Goal: Communication & Community: Answer question/provide support

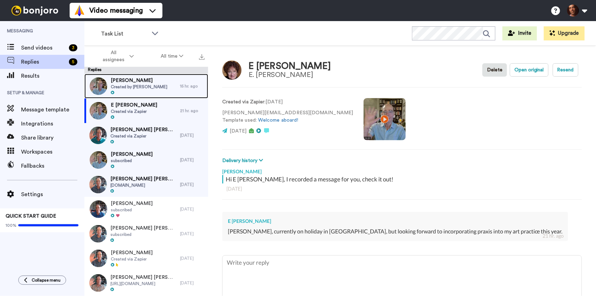
click at [145, 84] on span "Created by Brainard Carey" at bounding box center [139, 87] width 57 height 6
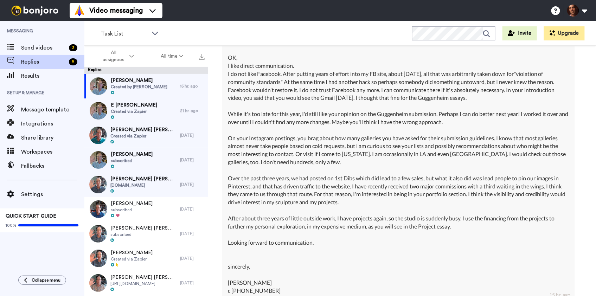
scroll to position [619, 0]
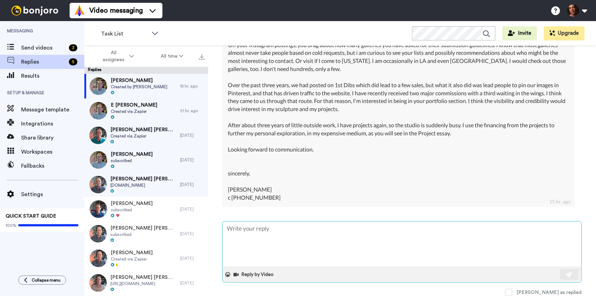
click at [300, 234] on textarea at bounding box center [402, 244] width 359 height 45
type textarea "x"
type textarea "D"
type textarea "x"
type textarea "Da"
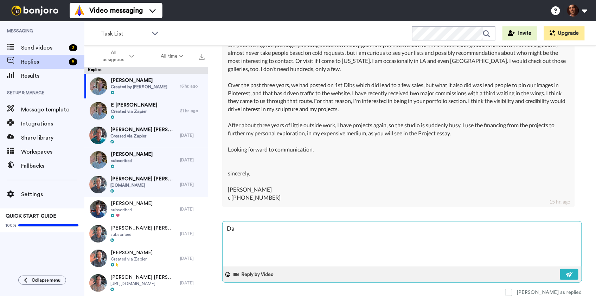
type textarea "x"
type textarea "Dav"
type textarea "x"
type textarea "Davi"
type textarea "x"
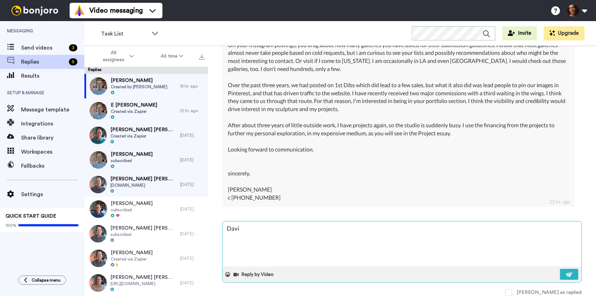
type textarea "[PERSON_NAME]"
type textarea "x"
type textarea "David,"
type textarea "x"
type textarea "David,"
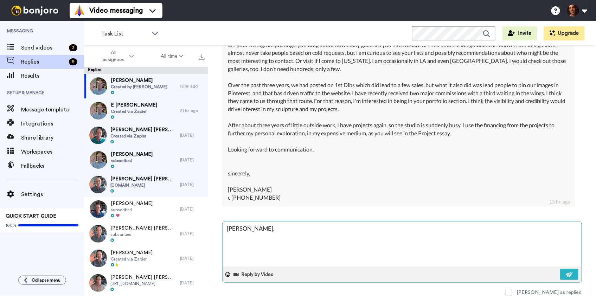
type textarea "x"
type textarea "David, t"
type textarea "x"
type textarea "David, th"
type textarea "x"
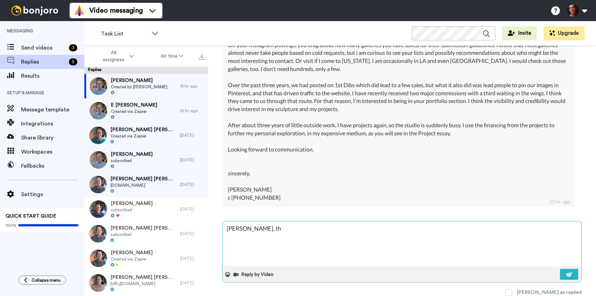
type textarea "David, thi"
type textarea "x"
type textarea "David, this"
type textarea "x"
type textarea "David, this"
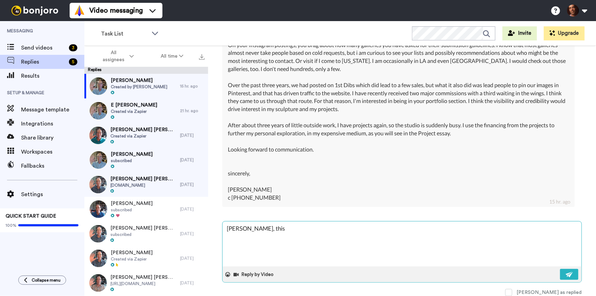
type textarea "x"
type textarea "David, this i"
type textarea "x"
type textarea "David, this is"
type textarea "x"
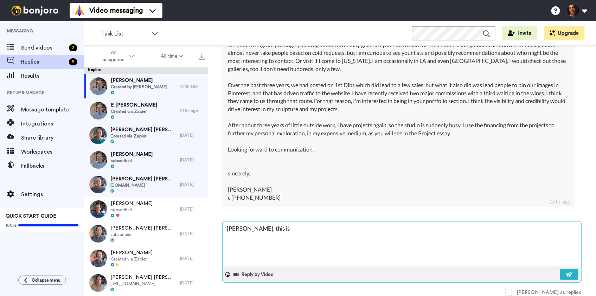
type textarea "David, this is"
type textarea "x"
type textarea "David, this is w"
type textarea "x"
type textarea "David, this is wo"
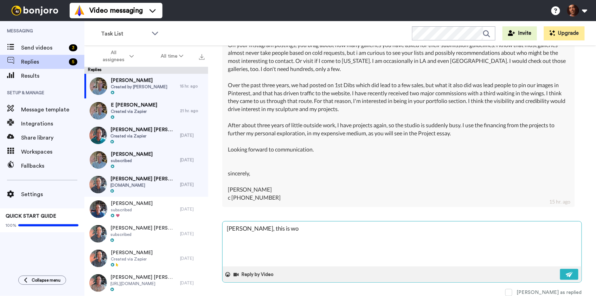
type textarea "x"
type textarea "David, this is wor"
type textarea "x"
type textarea "David, this is work"
type textarea "x"
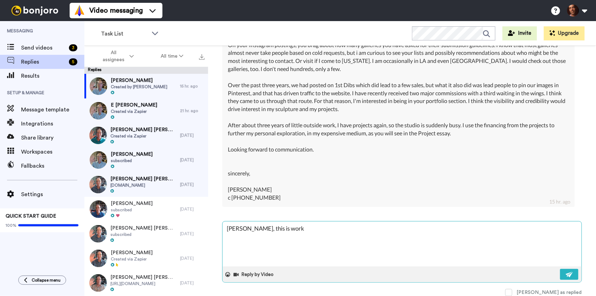
type textarea "David, this is worki"
type textarea "x"
type textarea "David, this is workin"
type textarea "x"
type textarea "David, this is working"
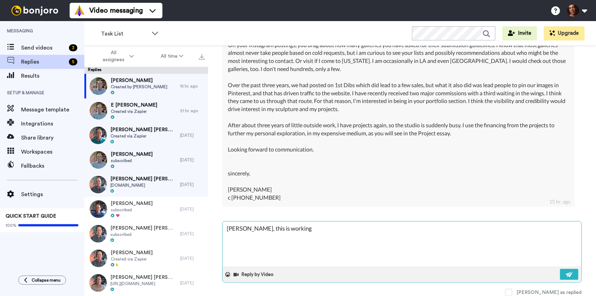
type textarea "x"
type textarea "David, this is working,"
type textarea "x"
type textarea "David, this is working,"
type textarea "x"
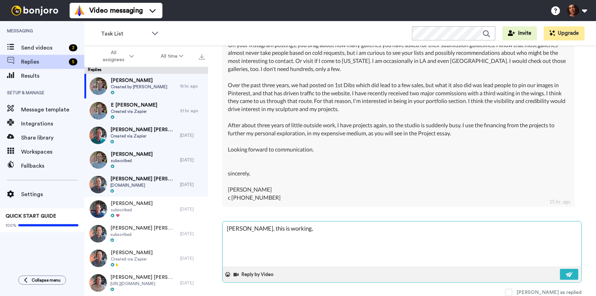
type textarea "David, this is working, y"
type textarea "x"
type textarea "David, this is working,"
type textarea "x"
type textarea "David, this is working, t"
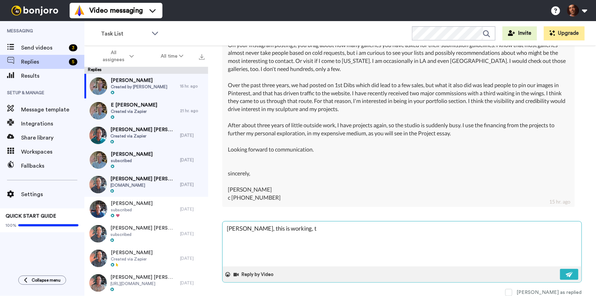
type textarea "x"
type textarea "David, this is working, th"
type textarea "x"
type textarea "David, this is working, thi"
type textarea "x"
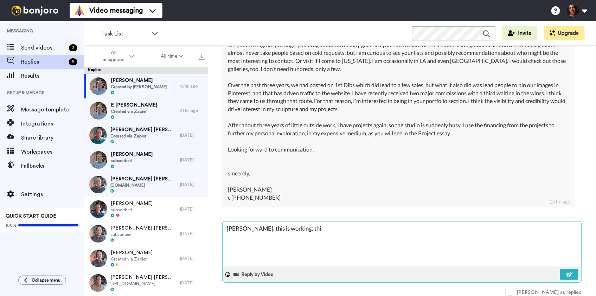
type textarea "David, this is working, this"
type textarea "x"
type textarea "David, this is working, this"
type textarea "x"
type textarea "David, this is working, this i"
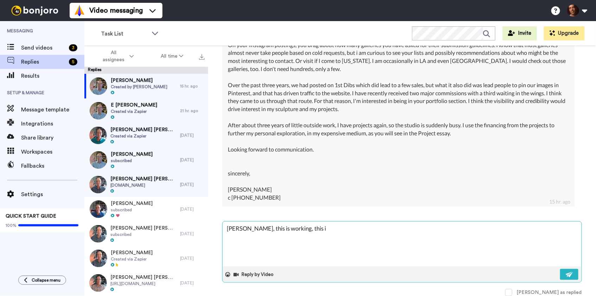
type textarea "x"
type textarea "David, this is working, this is"
type textarea "x"
type textarea "David, this is working, this is"
type textarea "x"
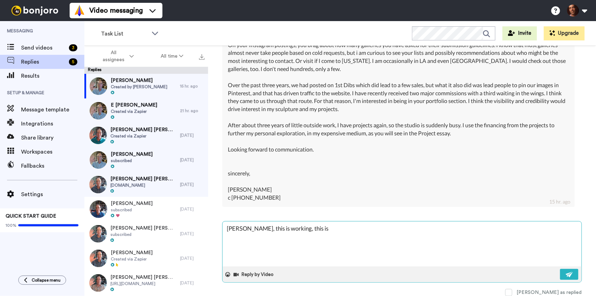
type textarea "David, this is working, this is t"
type textarea "x"
type textarea "David, this is working, this is th"
type textarea "x"
type textarea "David, this is working, this is the"
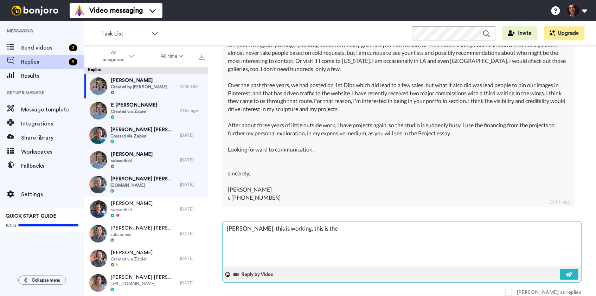
type textarea "x"
type textarea "David, this is working, this is the"
type textarea "x"
type textarea "David, this is working, this is the e"
type textarea "x"
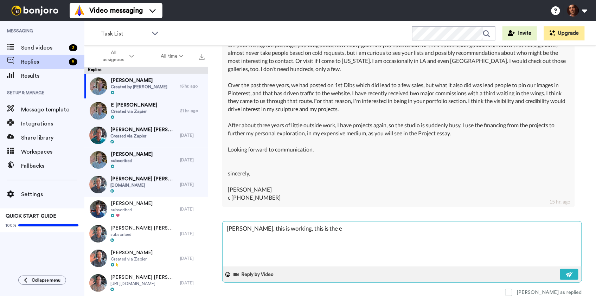
type textarea "David, this is working, this is the em"
type textarea "x"
type textarea "David, this is working, this is the ema"
type textarea "x"
type textarea "David, this is working, this is the emai"
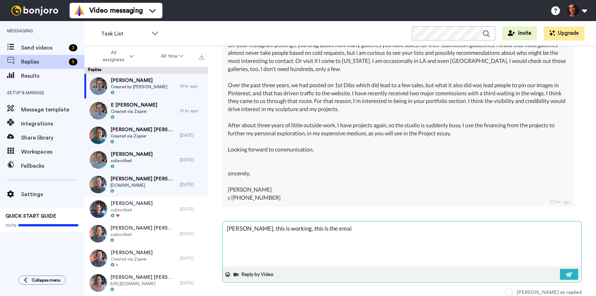
type textarea "x"
type textarea "David, this is working, this is the email"
type textarea "x"
type textarea "David, this is working, this is the email"
type textarea "x"
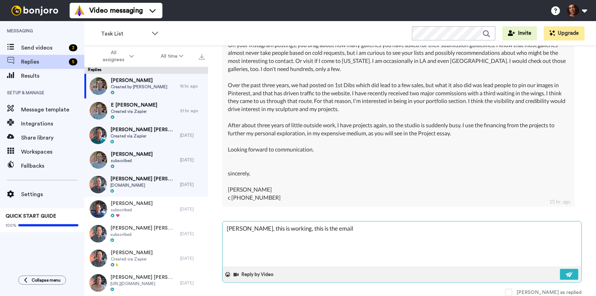
type textarea "David, this is working, this is the email t"
type textarea "x"
type textarea "David, this is working, this is the email to"
type textarea "x"
type textarea "David, this is working, this is the email to y"
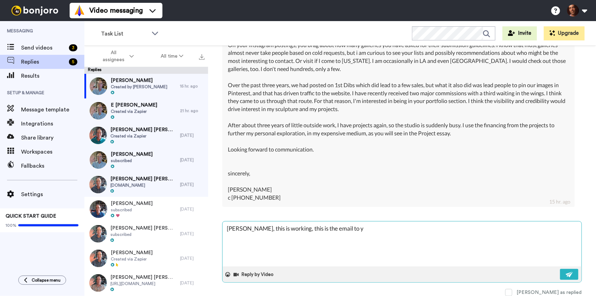
type textarea "x"
type textarea "David, this is working, this is the email to yu"
type textarea "x"
type textarea "David, this is working, this is the email to yus"
type textarea "x"
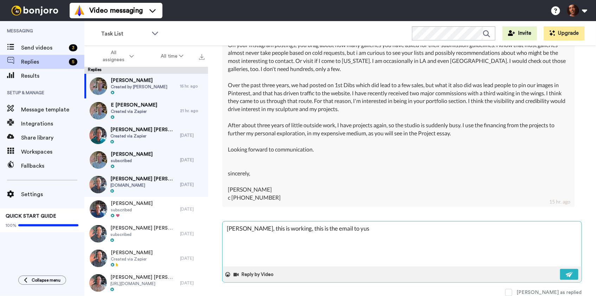
type textarea "David, this is working, this is the email to yuse"
type textarea "x"
type textarea "David, this is working, this is the email to yuse,"
type textarea "x"
type textarea "David, this is working, this is the email to yuse"
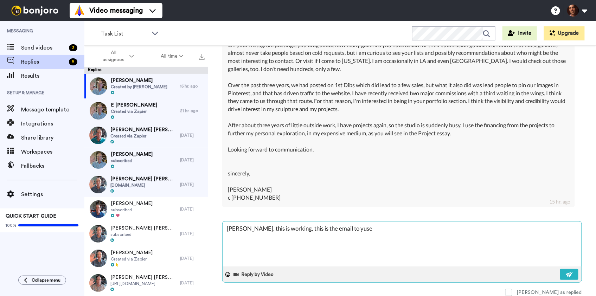
type textarea "x"
type textarea "David, this is working, this is the email to yus"
type textarea "x"
type textarea "David, this is working, this is the email to yu"
type textarea "x"
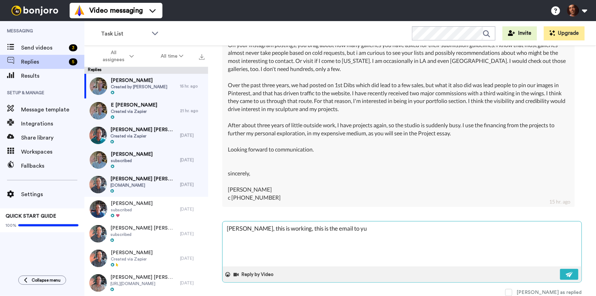
type textarea "David, this is working, this is the email to y"
type textarea "x"
type textarea "David, this is working, this is the email to"
type textarea "x"
type textarea "David, this is working, this is the email to u"
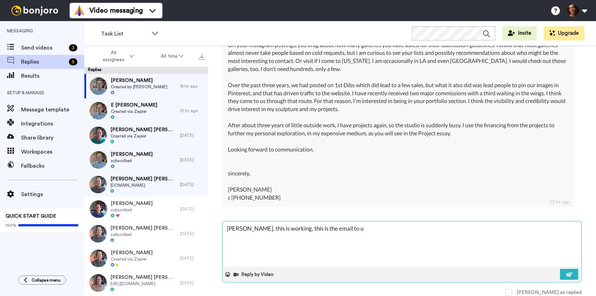
type textarea "x"
type textarea "David, this is working, this is the email to us"
type textarea "x"
type textarea "David, this is working, this is the email to use"
type textarea "x"
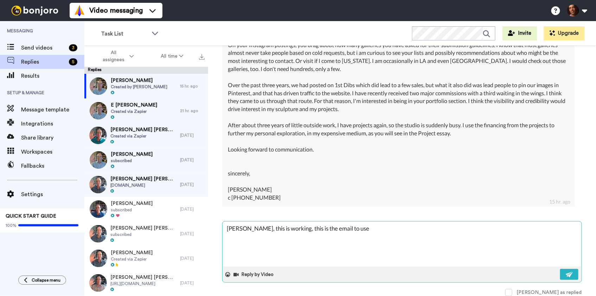
type textarea "David, this is working, this is the email to use!"
type textarea "x"
type textarea "David, this is working, this is the email to use!"
type textarea "x"
type textarea "David, this is working, this is the email to use! Y"
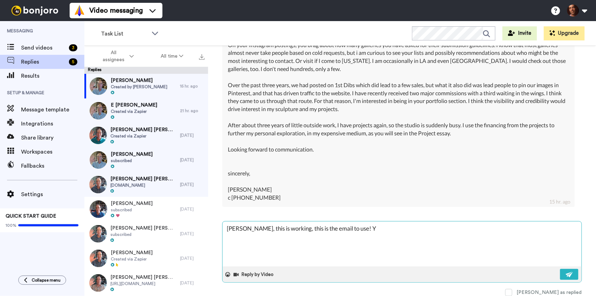
type textarea "x"
type textarea "David, this is working, this is the email to use! Yo"
type textarea "x"
type textarea "David, this is working, this is the email to use! You"
type textarea "x"
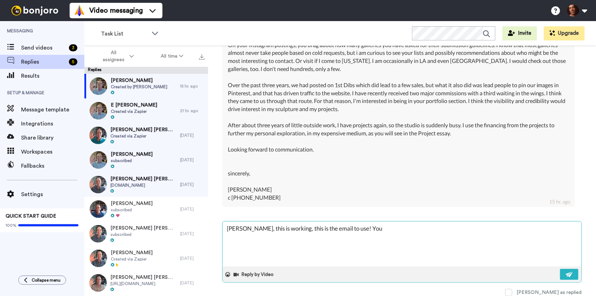
type textarea "David, this is working, this is the email to use! You"
type textarea "x"
type textarea "David, this is working, this is the email to use! You c"
type textarea "x"
type textarea "David, this is working, this is the email to use! You ca"
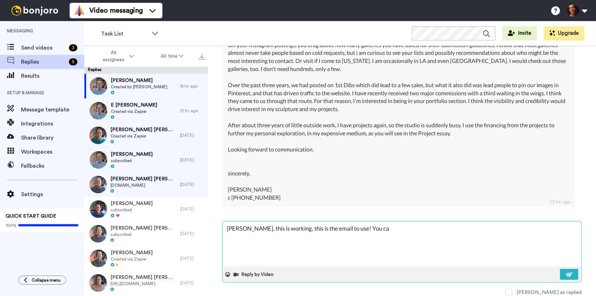
type textarea "x"
type textarea "David, this is working, this is the email to use! You can"
type textarea "x"
type textarea "David, this is working, this is the email to use! You can"
type textarea "x"
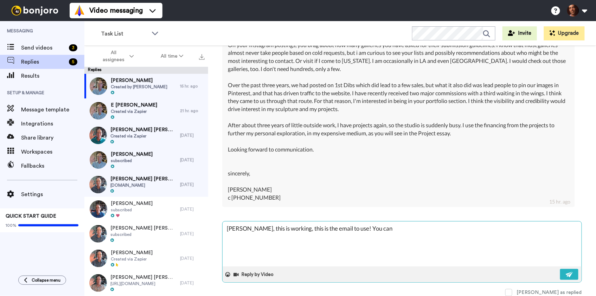
type textarea "David, this is working, this is the email to use! You can a"
type textarea "x"
type textarea "David, this is working, this is the email to use! You can al"
type textarea "x"
type textarea "David, this is working, this is the email to use! You can als"
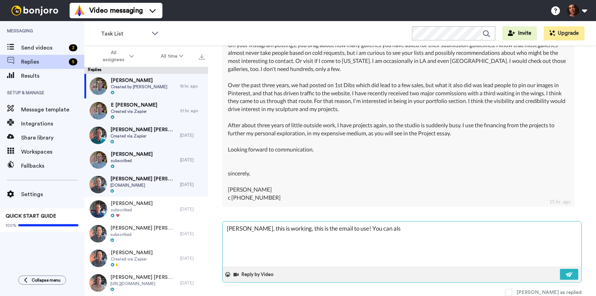
type textarea "x"
type textarea "David, this is working, this is the email to use! You can also"
type textarea "x"
type textarea "David, this is working, this is the email to use! You can also"
type textarea "x"
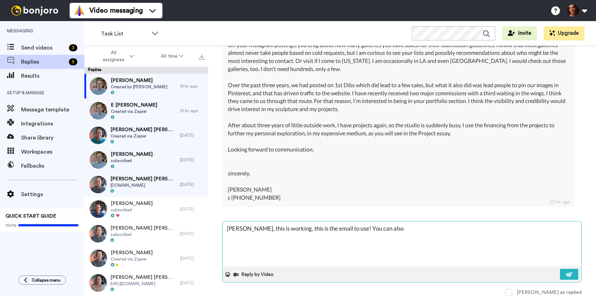
type textarea "David, this is working, this is the email to use! You can also s"
type textarea "x"
type textarea "David, this is working, this is the email to use! You can also se"
type textarea "x"
type textarea "David, this is working, this is the email to use! You can also sen"
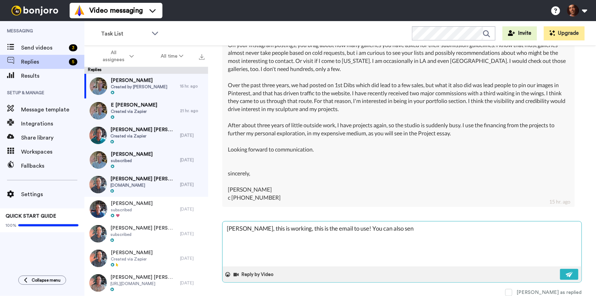
type textarea "x"
type textarea "David, this is working, this is the email to use! You can also send"
type textarea "x"
type textarea "David, this is working, this is the email to use! You can also send"
type textarea "x"
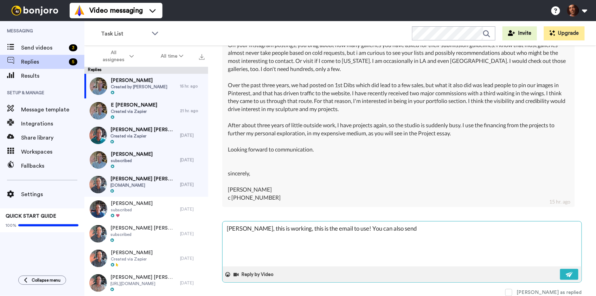
type textarea "David, this is working, this is the email to use! You can also send v"
type textarea "x"
type textarea "David, this is working, this is the email to use! You can also send vi"
type textarea "x"
type textarea "David, this is working, this is the email to use! You can also send vid"
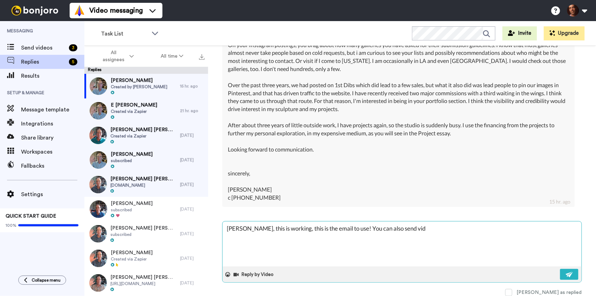
type textarea "x"
type textarea "David, this is working, this is the email to use! You can also send vide"
type textarea "x"
type textarea "David, this is working, this is the email to use! You can also send video"
type textarea "x"
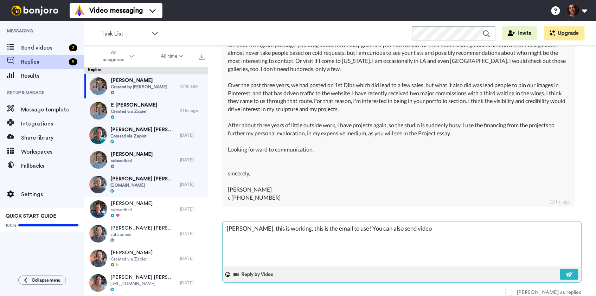
type textarea "David, this is working, this is the email to use! You can also send video"
type textarea "x"
type textarea "David, this is working, this is the email to use! You can also send video t"
type textarea "x"
type textarea "David, this is working, this is the email to use! You can also send video th"
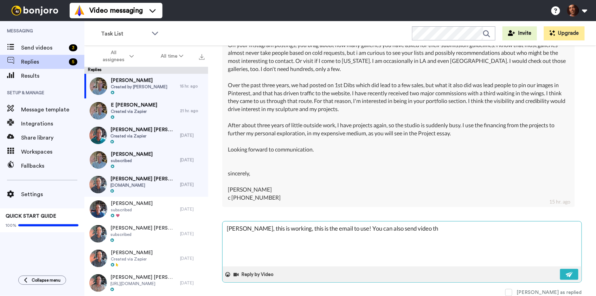
type textarea "x"
type textarea "David, this is working, this is the email to use! You can also send video thi"
type textarea "x"
type textarea "David, this is working, this is the email to use! You can also send video this"
type textarea "x"
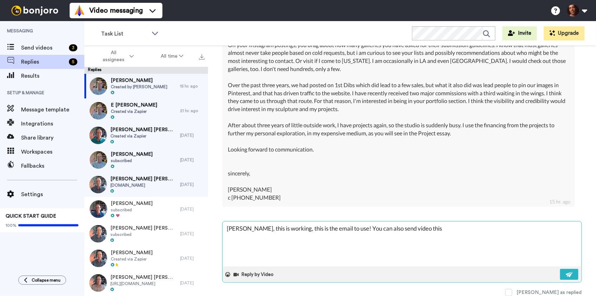
type textarea "David, this is working, this is the email to use! You can also send video this"
type textarea "x"
type textarea "David, this is working, this is the email to use! You can also send video this w"
type textarea "x"
type textarea "David, this is working, this is the email to use! You can also send video this …"
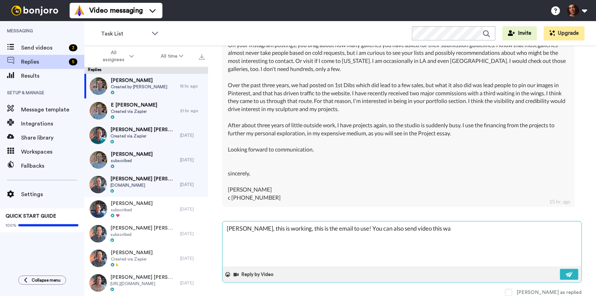
type textarea "x"
type textarea "David, this is working, this is the email to use! You can also send video this …"
type textarea "x"
type textarea "David, this is working, this is the email to use! You can also send video this …"
type textarea "x"
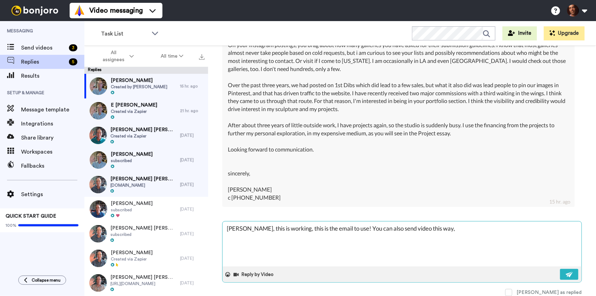
type textarea "David, this is working, this is the email to use! You can also send video this …"
type textarea "x"
type textarea "David, this is working, this is the email to use! You can also send video this …"
type textarea "x"
type textarea "David, this is working, this is the email to use! You can also send video this …"
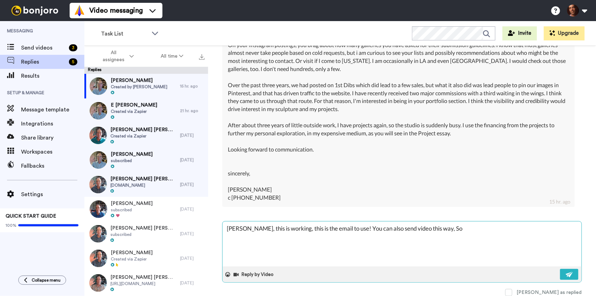
type textarea "x"
type textarea "David, this is working, this is the email to use! You can also send video this …"
type textarea "x"
type textarea "David, this is working, this is the email to use! You can also send video this …"
type textarea "x"
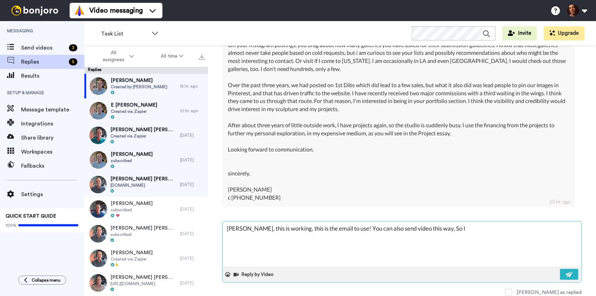
type textarea "David, this is working, this is the email to use! You can also send video this …"
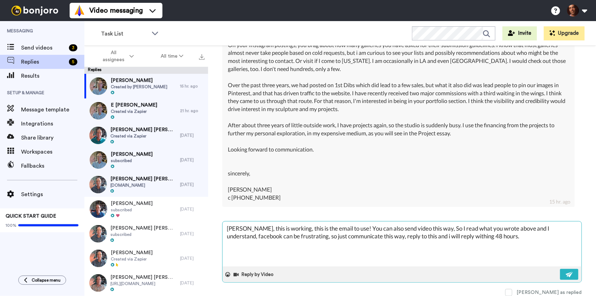
click at [465, 238] on textarea "David, this is working, this is the email to use! You can also send video this …" at bounding box center [402, 244] width 359 height 45
click at [493, 236] on textarea "David, this is working, this is the email to use! You can also send video this …" at bounding box center [402, 244] width 359 height 45
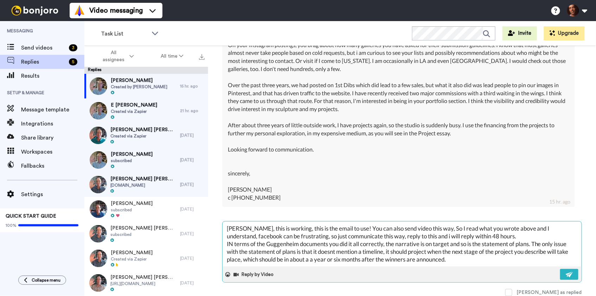
scroll to position [4, 0]
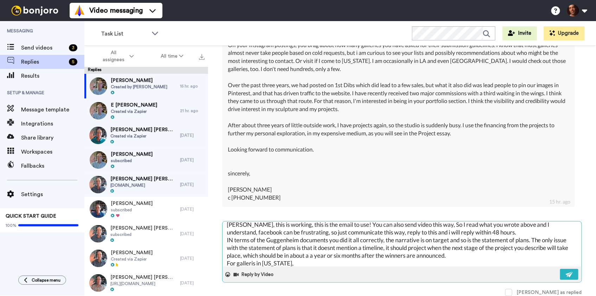
click at [254, 265] on textarea "David, this is working, this is the email to use! You can also send video this …" at bounding box center [402, 244] width 359 height 45
click at [296, 262] on textarea "David, this is working, this is the email to use! You can also send video this …" at bounding box center [402, 244] width 359 height 45
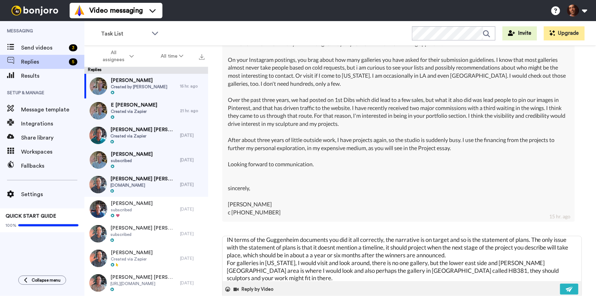
scroll to position [603, 0]
click at [266, 280] on textarea "David, this is working, this is the email to use! You can also send video this …" at bounding box center [402, 259] width 359 height 45
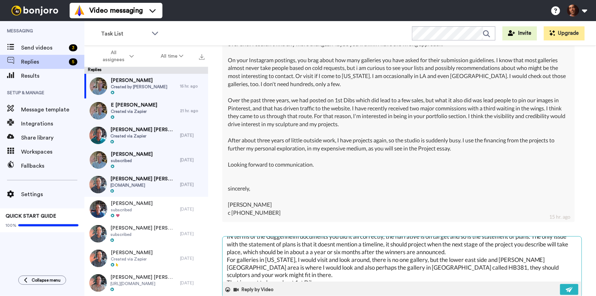
click at [331, 274] on textarea "David, this is working, this is the email to use! You can also send video this …" at bounding box center [402, 259] width 359 height 45
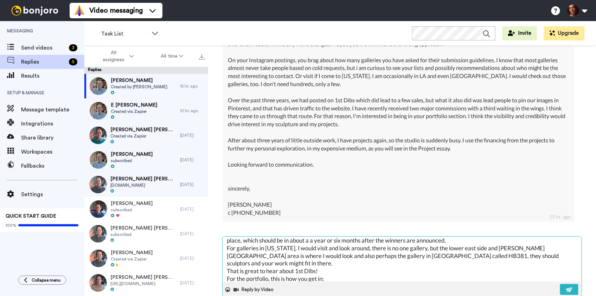
paste textarea "As an annual member this is one of your perks, to be in the Portfolio that is s…"
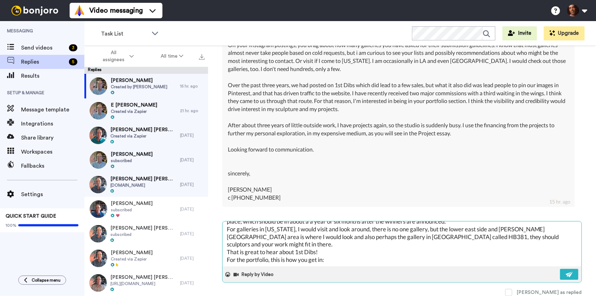
scroll to position [38, 0]
drag, startPoint x: 330, startPoint y: 253, endPoint x: 227, endPoint y: 252, distance: 103.8
click at [227, 252] on textarea "David, this is working, this is the email to use! You can also send video this …" at bounding box center [402, 244] width 359 height 45
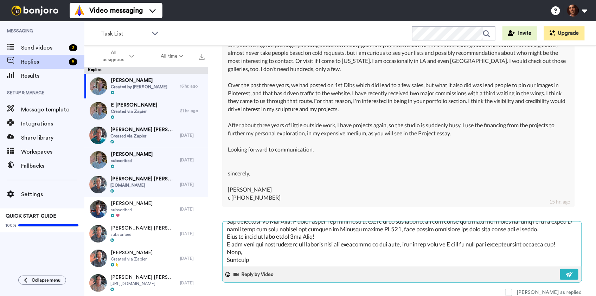
scroll to position [0, 0]
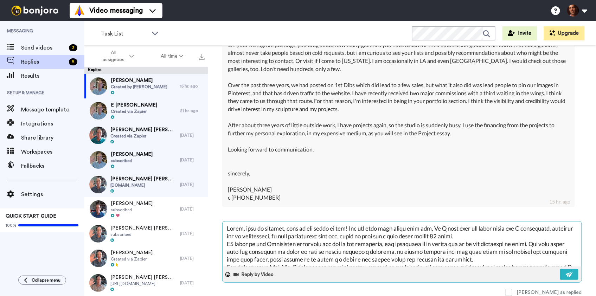
click at [343, 230] on textarea at bounding box center [402, 244] width 359 height 45
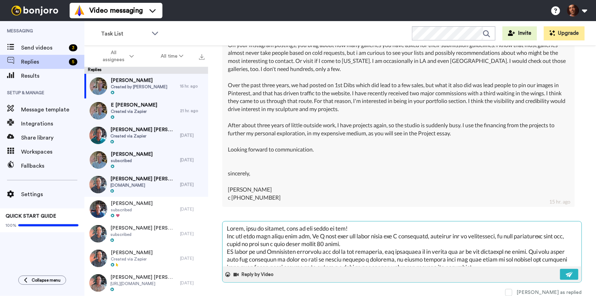
click at [347, 245] on textarea at bounding box center [402, 244] width 359 height 45
click at [232, 252] on textarea at bounding box center [402, 244] width 359 height 45
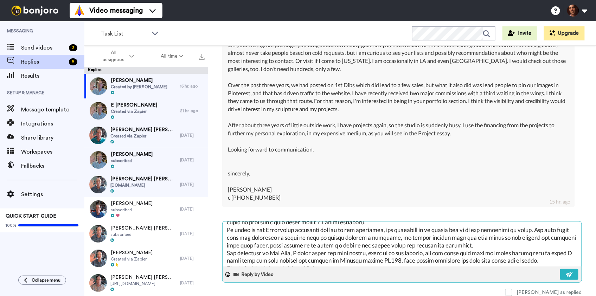
scroll to position [25, 0]
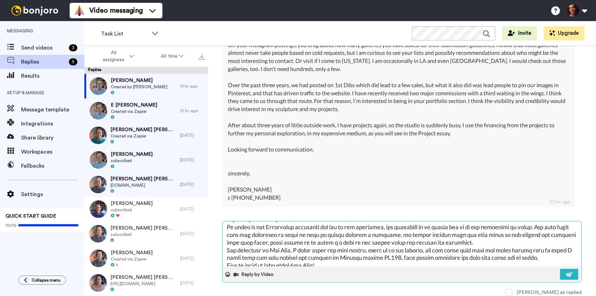
click at [478, 242] on textarea at bounding box center [402, 244] width 359 height 45
click at [504, 244] on textarea at bounding box center [402, 244] width 359 height 45
click at [548, 243] on textarea at bounding box center [402, 244] width 359 height 45
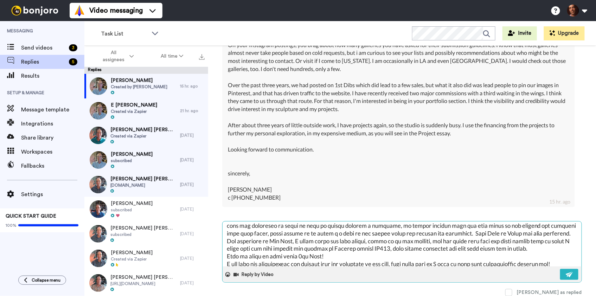
scroll to position [37, 0]
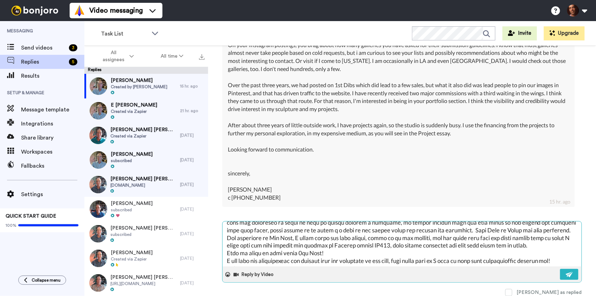
click at [421, 245] on textarea at bounding box center [402, 244] width 359 height 45
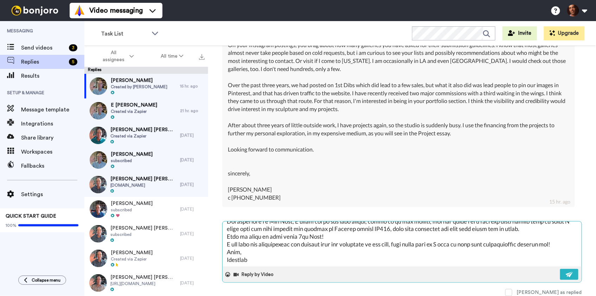
scroll to position [60, 0]
click at [572, 272] on img at bounding box center [570, 275] width 8 height 6
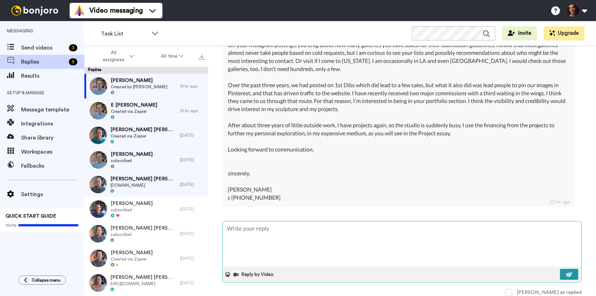
scroll to position [0, 0]
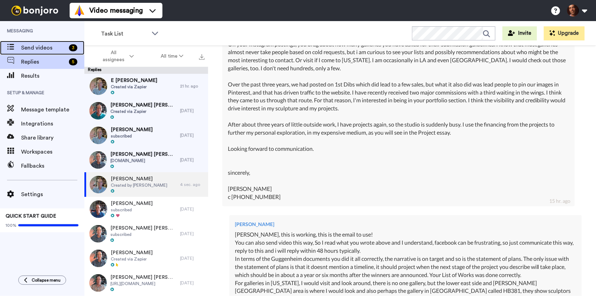
click at [54, 46] on span "Send videos" at bounding box center [43, 48] width 45 height 8
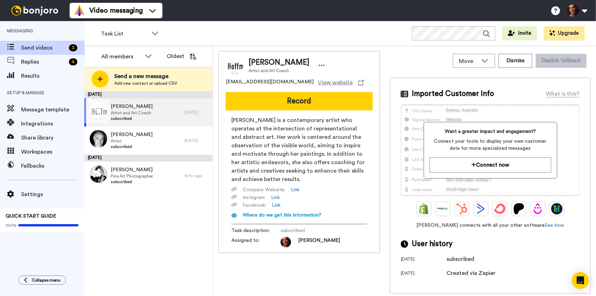
click at [161, 107] on div "Insa Hoffmann Artist and Art Coach subscribed" at bounding box center [134, 112] width 100 height 28
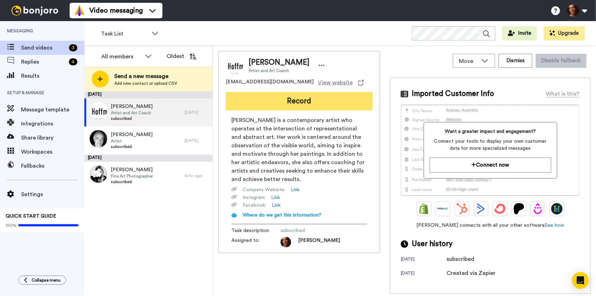
click at [293, 102] on button "Record" at bounding box center [299, 101] width 147 height 18
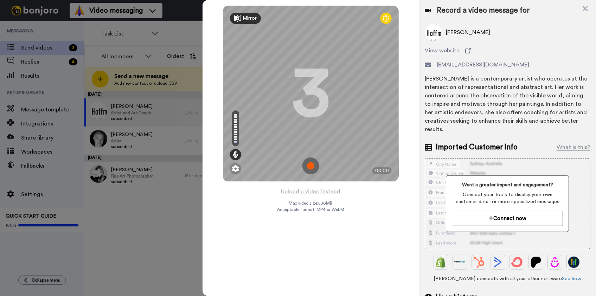
click at [311, 164] on img at bounding box center [310, 166] width 17 height 17
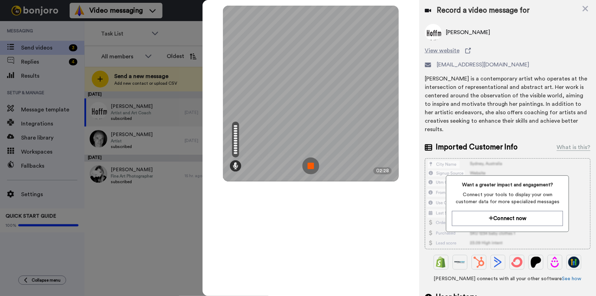
click at [311, 164] on img at bounding box center [310, 166] width 17 height 17
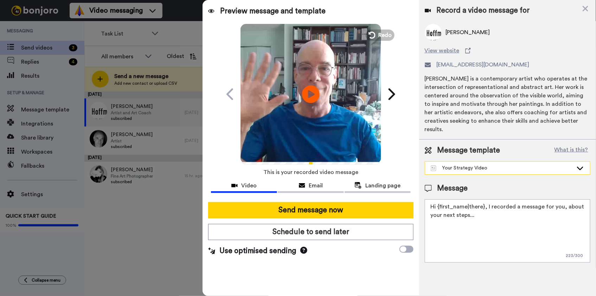
click at [475, 169] on div "Your Strategy Video" at bounding box center [502, 168] width 142 height 7
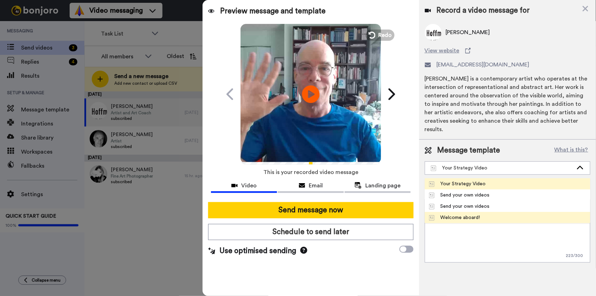
click at [456, 215] on div "Welcome aboard!" at bounding box center [454, 217] width 51 height 7
type textarea "Hi {first_name|there}, I recorded a message for you, check it out!"
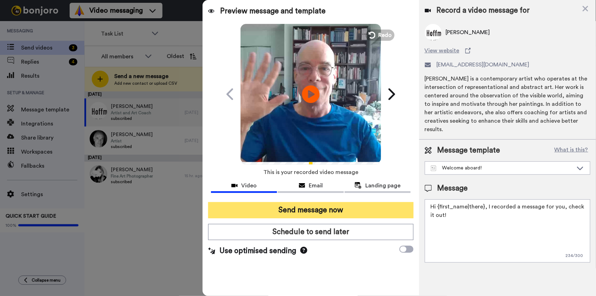
click at [344, 209] on button "Send message now" at bounding box center [310, 210] width 205 height 16
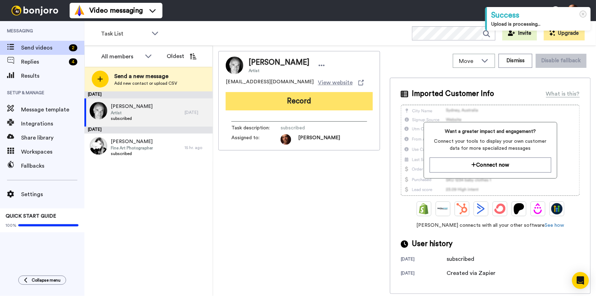
click at [314, 100] on button "Record" at bounding box center [299, 101] width 147 height 18
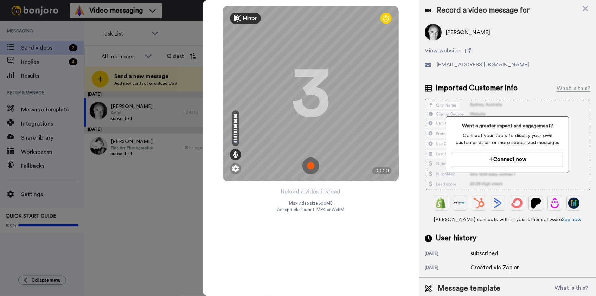
click at [311, 165] on img at bounding box center [310, 166] width 17 height 17
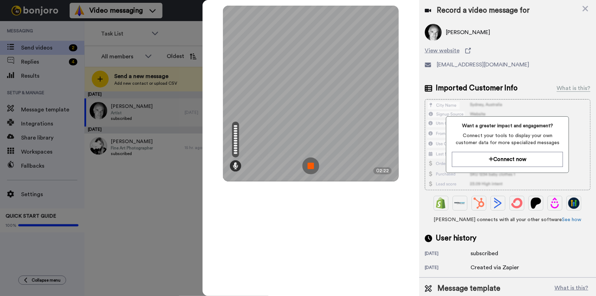
click at [311, 165] on img at bounding box center [310, 166] width 17 height 17
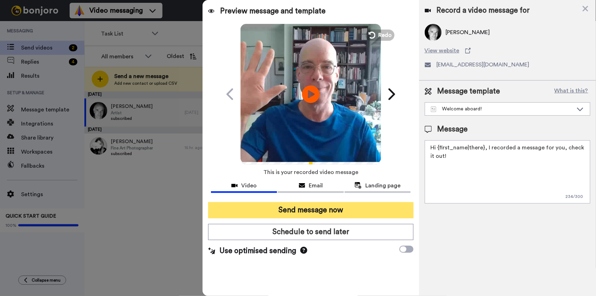
click at [309, 208] on button "Send message now" at bounding box center [310, 210] width 205 height 16
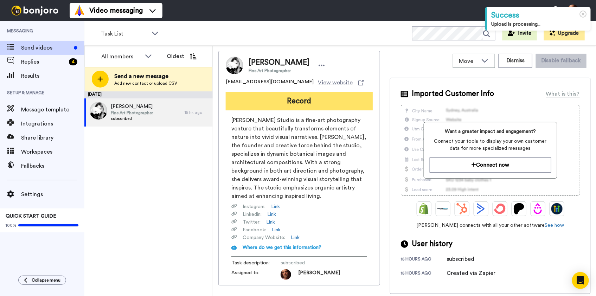
click at [293, 102] on button "Record" at bounding box center [299, 101] width 147 height 18
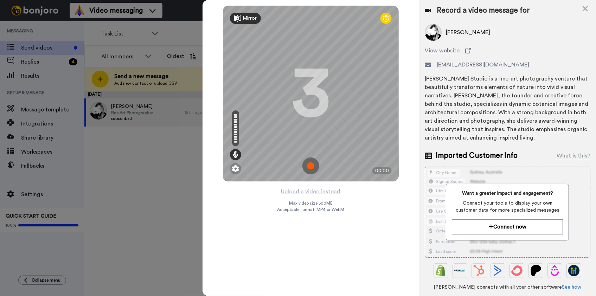
click at [309, 167] on img at bounding box center [310, 166] width 17 height 17
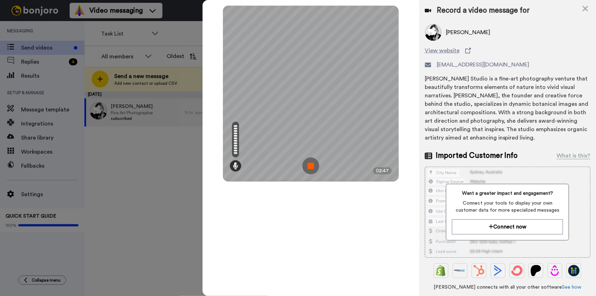
click at [309, 167] on img at bounding box center [310, 166] width 17 height 17
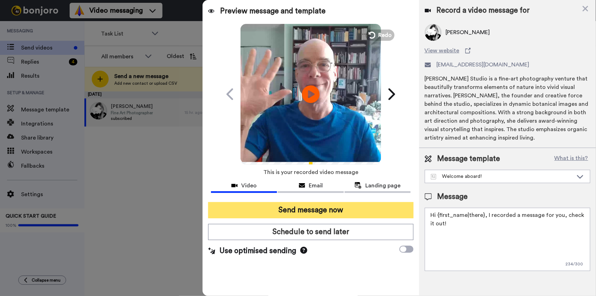
click at [312, 212] on button "Send message now" at bounding box center [310, 210] width 205 height 16
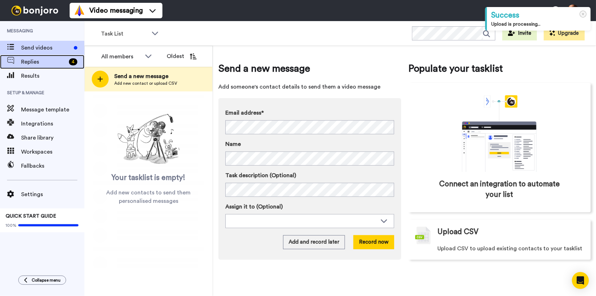
click at [58, 62] on span "Replies" at bounding box center [43, 62] width 45 height 8
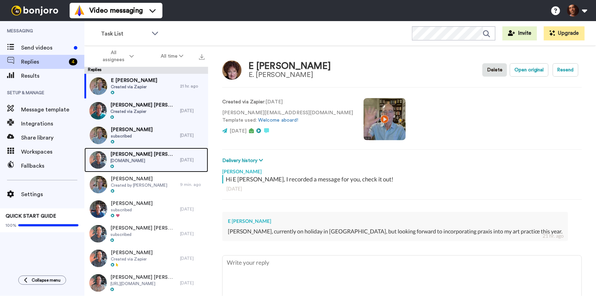
click at [149, 153] on span "[PERSON_NAME] [PERSON_NAME]" at bounding box center [143, 154] width 66 height 7
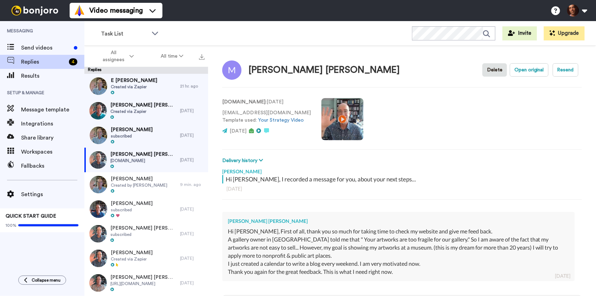
scroll to position [74, 0]
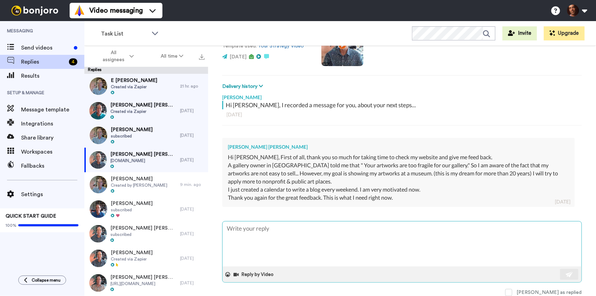
click at [300, 233] on textarea at bounding box center [402, 244] width 359 height 45
type textarea "x"
type textarea "OK"
type textarea "x"
type textarea "OK,"
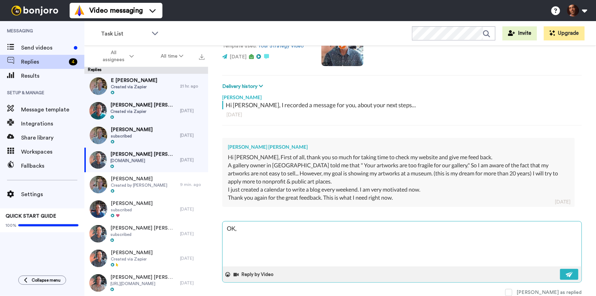
type textarea "x"
type textarea "OK,"
type textarea "x"
type textarea "OK, I"
type textarea "x"
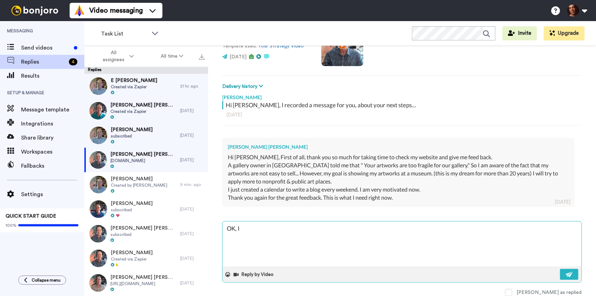
type textarea "OK, I a"
type textarea "x"
type textarea "OK, I am"
type textarea "x"
type textarea "OK, I am"
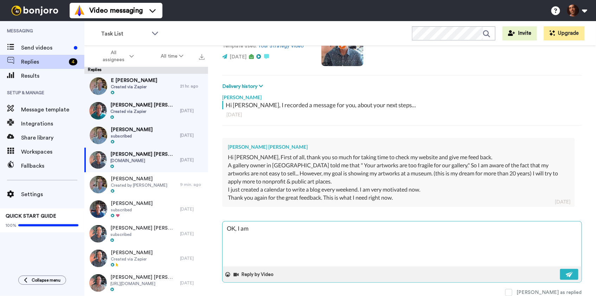
type textarea "x"
type textarea "OK, I am s"
type textarea "x"
type textarea "OK, I am so"
type textarea "x"
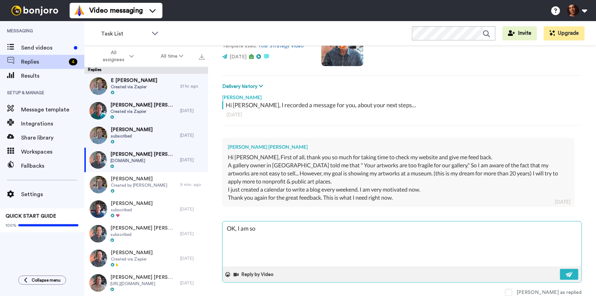
type textarea "OK, I am so"
type textarea "x"
type textarea "OK, I am so g"
type textarea "x"
type textarea "OK, I am so gl"
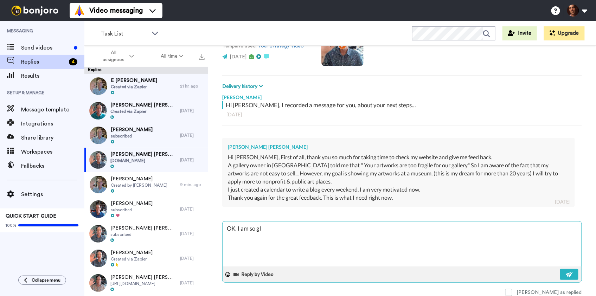
type textarea "x"
type textarea "OK, I am so gla"
type textarea "x"
type textarea "OK, I am so glad"
type textarea "x"
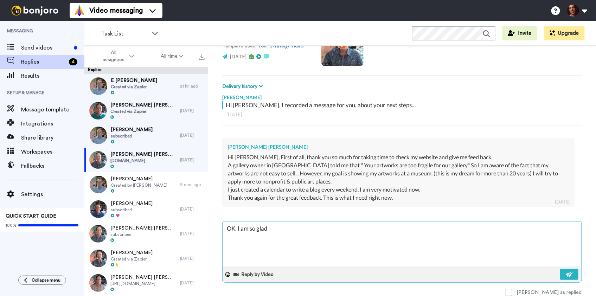
type textarea "OK, I am so glad"
type textarea "x"
type textarea "OK, I am so glad o"
type textarea "x"
type textarea "OK, I am so glad ot"
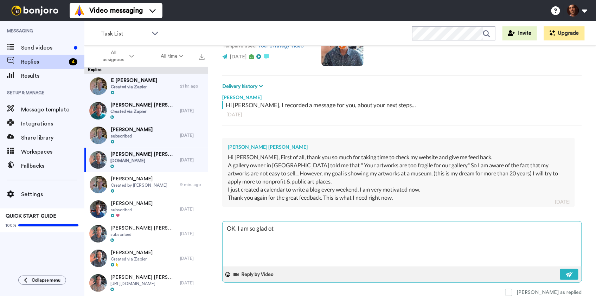
type textarea "x"
type textarea "OK, I am so glad ot"
type textarea "x"
type textarea "OK, I am so glad ot h"
type textarea "x"
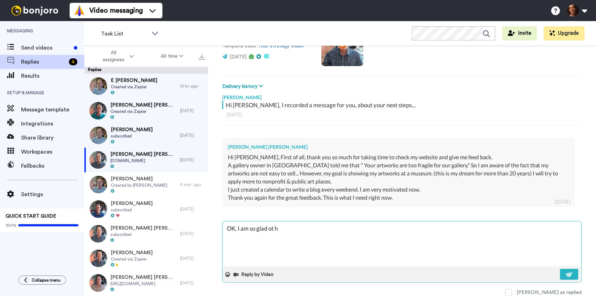
type textarea "OK, I am so glad ot he"
type textarea "x"
type textarea "OK, I am so glad ot hea"
type textarea "x"
type textarea "OK, I am so glad ot hear"
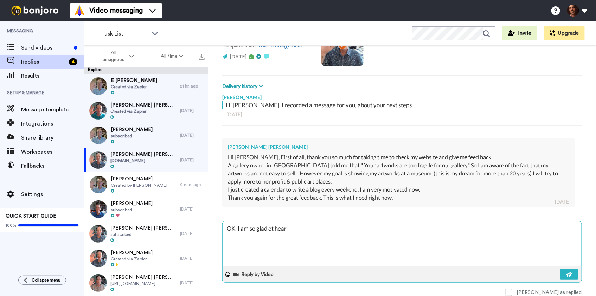
type textarea "x"
type textarea "OK, I am so glad ot hea"
type textarea "x"
type textarea "OK, I am so glad ot he"
type textarea "x"
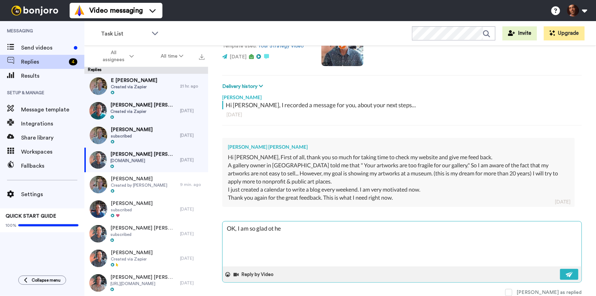
type textarea "OK, I am so glad ot h"
type textarea "x"
type textarea "OK, I am so glad ot"
type textarea "x"
type textarea "OK, I am so glad ot"
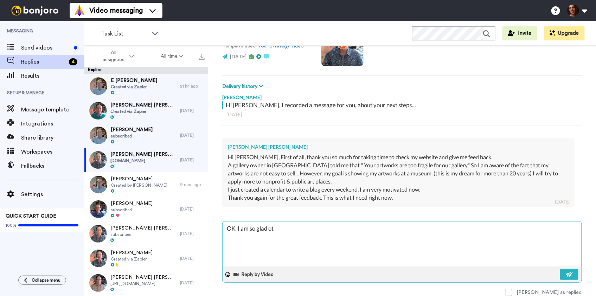
type textarea "x"
type textarea "OK, I am so glad o"
type textarea "x"
type textarea "OK, I am so glad"
type textarea "x"
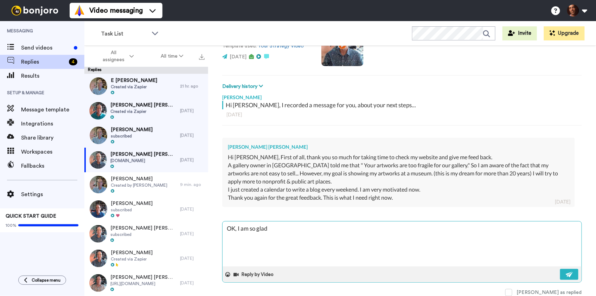
type textarea "OK, I am so glad t"
type textarea "x"
type textarea "OK, I am so glad to"
type textarea "x"
type textarea "OK, I am so glad to"
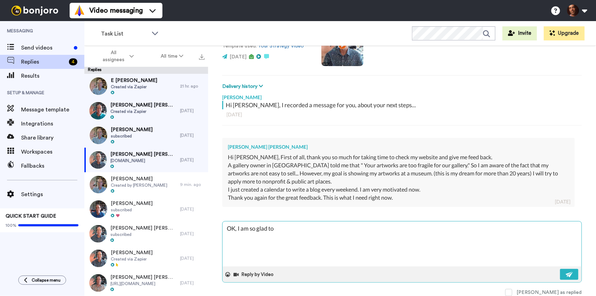
type textarea "x"
type textarea "OK, I am so glad to h"
type textarea "x"
type textarea "OK, I am so glad to he"
type textarea "x"
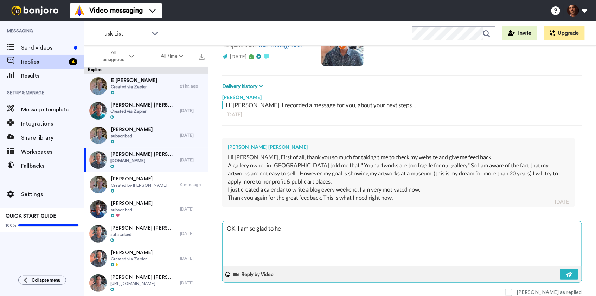
type textarea "OK, I am so glad to hea"
type textarea "x"
type textarea "OK, I am so glad to hear"
type textarea "x"
type textarea "OK, I am so glad to hear"
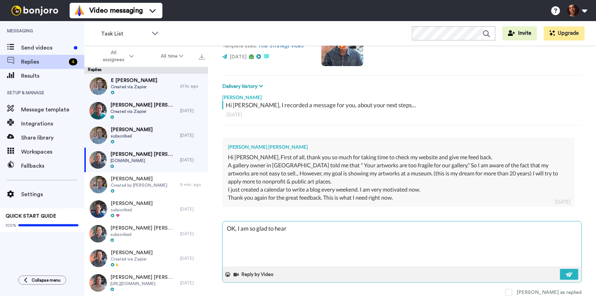
type textarea "x"
type textarea "OK, I am so glad to hear t"
type textarea "x"
type textarea "OK, I am so glad to hear th"
type textarea "x"
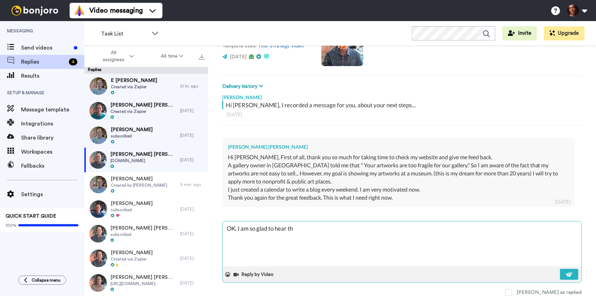
type textarea "OK, I am so glad to hear thi"
type textarea "x"
type textarea "OK, I am so glad to hear this"
type textarea "x"
type textarea "OK, I am so glad to hear this!"
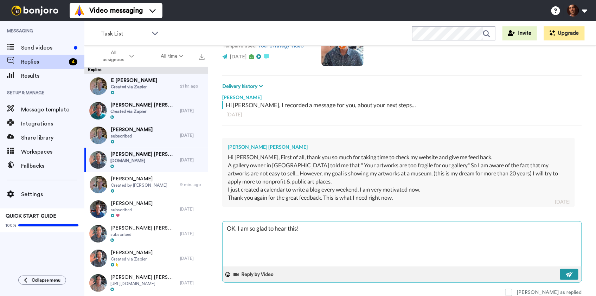
click at [563, 274] on button at bounding box center [569, 274] width 18 height 11
type textarea "x"
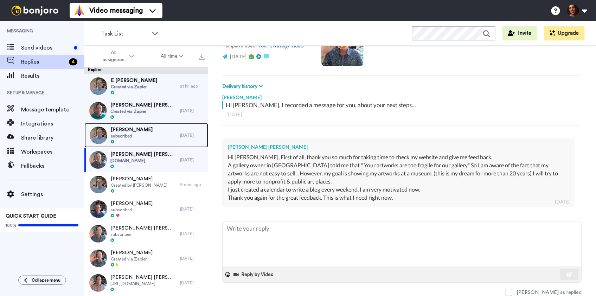
click at [150, 136] on div "Robert Iannicelli subscribed" at bounding box center [132, 135] width 96 height 25
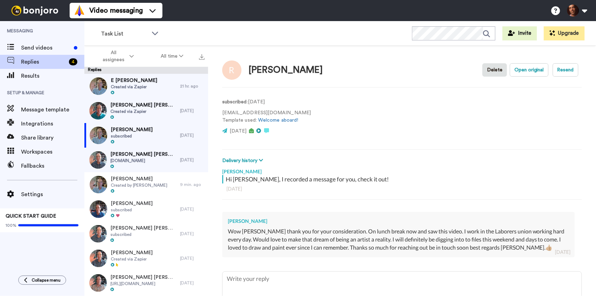
scroll to position [50, 0]
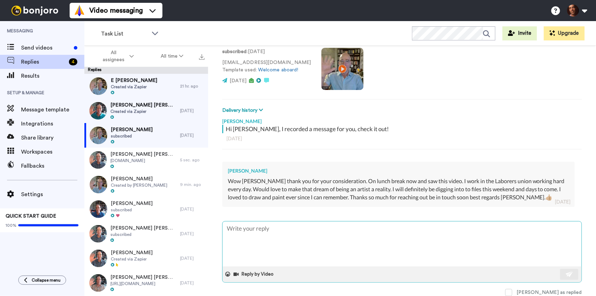
click at [267, 233] on textarea at bounding box center [402, 244] width 359 height 45
type textarea "x"
type textarea "G"
type textarea "x"
type textarea "Ga"
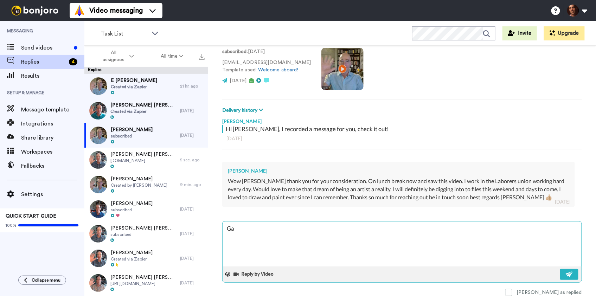
type textarea "x"
type textarea "Gal"
type textarea "x"
type textarea "Gald"
type textarea "x"
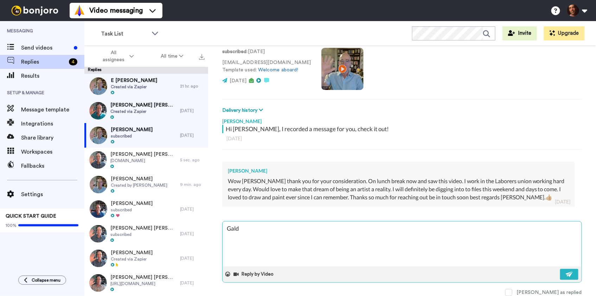
type textarea "Gald"
type textarea "x"
type textarea "Gald to"
type textarea "x"
type textarea "Gald to"
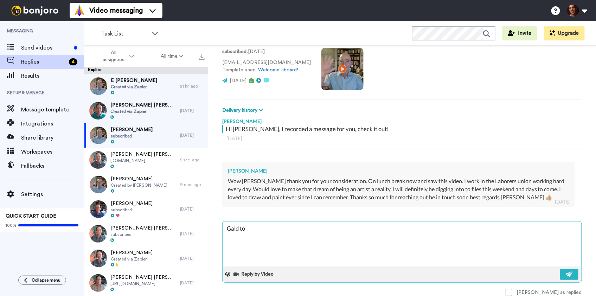
type textarea "x"
type textarea "Gald to h"
type textarea "x"
type textarea "Gald to he"
type textarea "x"
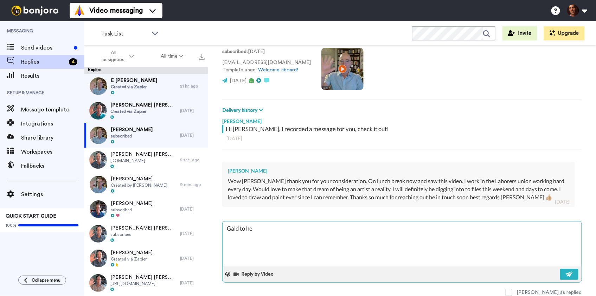
type textarea "Gald to hea"
type textarea "x"
type textarea "Gald to hear"
type textarea "x"
type textarea "Gald to hear"
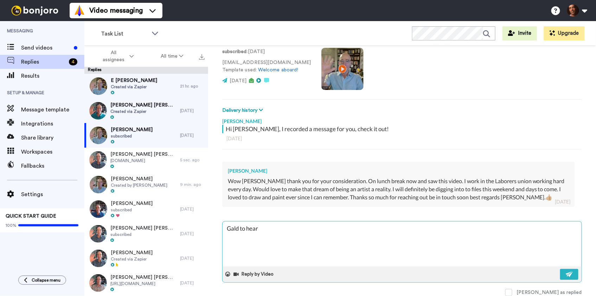
type textarea "x"
type textarea "Gald to hear t"
type textarea "x"
type textarea "Gald to hear th"
type textarea "x"
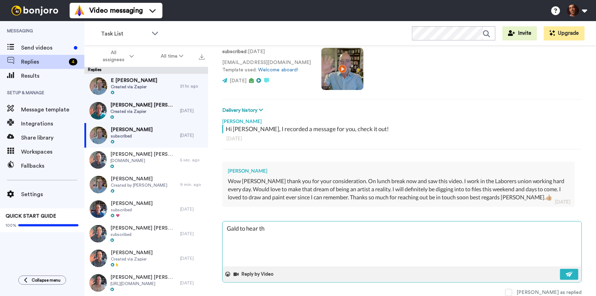
type textarea "Gald to hear t"
type textarea "x"
type textarea "Gald to hear"
type textarea "x"
type textarea "Gald to hear"
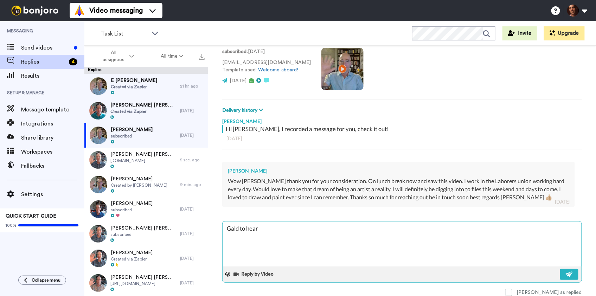
type textarea "x"
type textarea "Gald to hea"
type textarea "x"
type textarea "Gald to he"
type textarea "x"
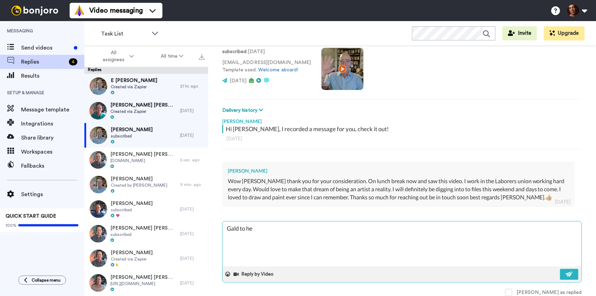
type textarea "Gald to h"
type textarea "x"
type textarea "Gald to"
type textarea "x"
type textarea "Gald to"
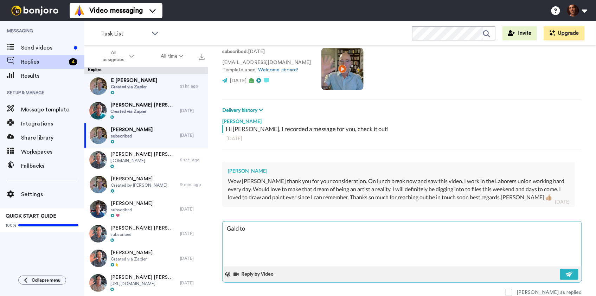
type textarea "x"
type textarea "Gald t"
type textarea "x"
type textarea "Gald"
type textarea "x"
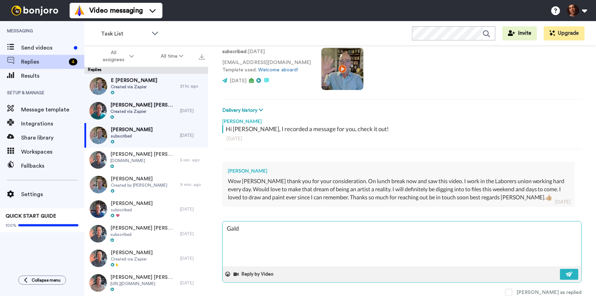
type textarea "Gald"
type textarea "x"
type textarea "Gal"
type textarea "x"
type textarea "Ga"
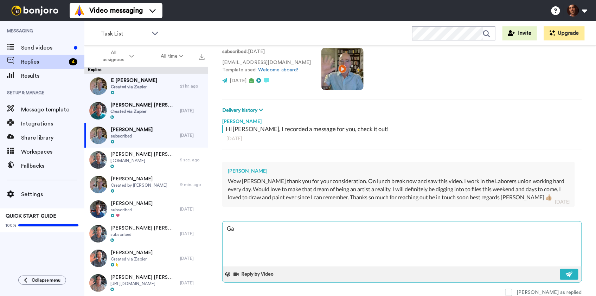
type textarea "x"
type textarea "G"
type textarea "x"
type textarea "Gl"
type textarea "x"
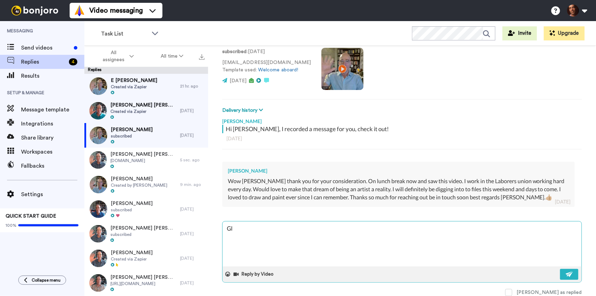
type textarea "Gla"
type textarea "x"
type textarea "Glad"
type textarea "x"
type textarea "Glad"
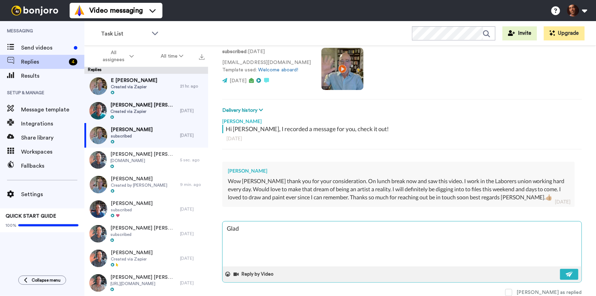
type textarea "x"
type textarea "Glad t"
type textarea "x"
type textarea "Glad to"
type textarea "x"
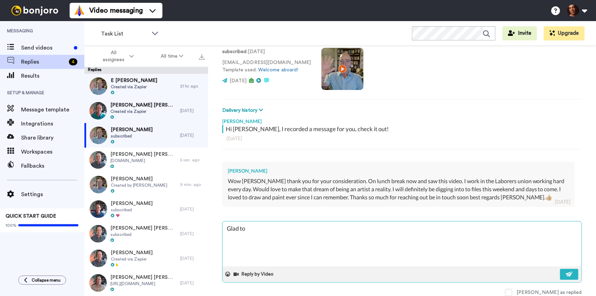
type textarea "Glad to"
type textarea "x"
type textarea "Glad to h"
type textarea "x"
type textarea "Glad to he"
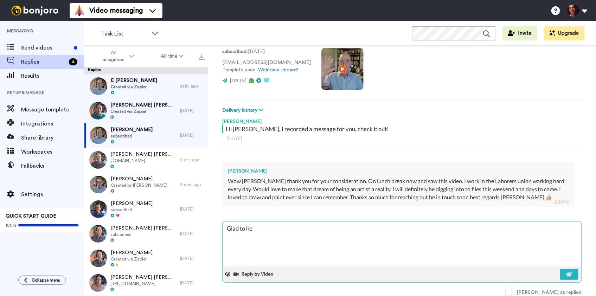
type textarea "x"
type textarea "Glad to hea"
type textarea "x"
type textarea "Glad to hear"
type textarea "x"
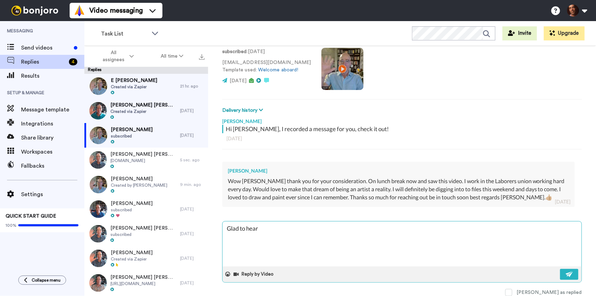
type textarea "Glad to hear"
type textarea "x"
type textarea "Glad to hear t"
type textarea "x"
type textarea "Glad to hear th"
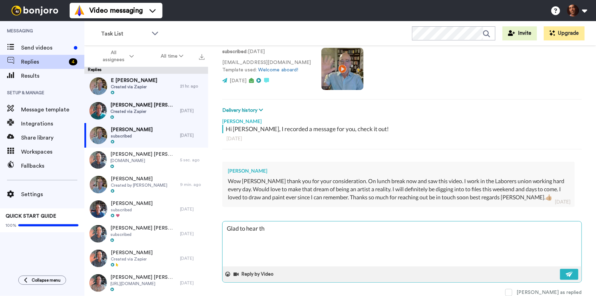
type textarea "x"
type textarea "Glad to hear tha"
type textarea "x"
type textarea "Glad to hear that"
type textarea "x"
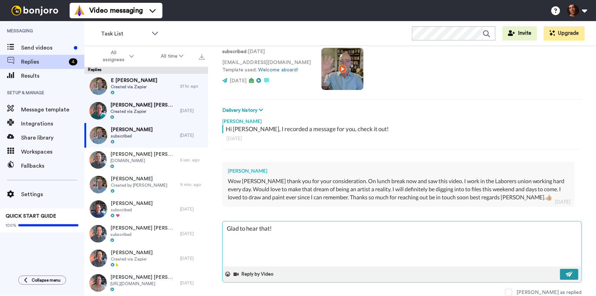
type textarea "Glad to hear that!"
click at [566, 273] on img at bounding box center [570, 275] width 8 height 6
type textarea "x"
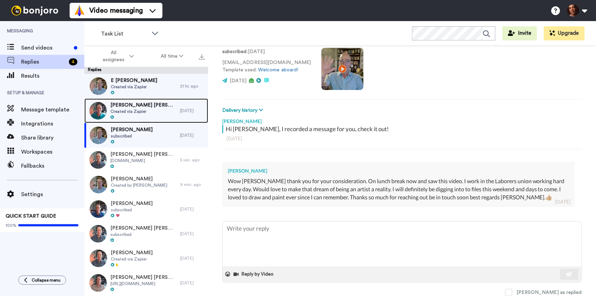
click at [161, 114] on span "Created via Zapier" at bounding box center [143, 112] width 66 height 6
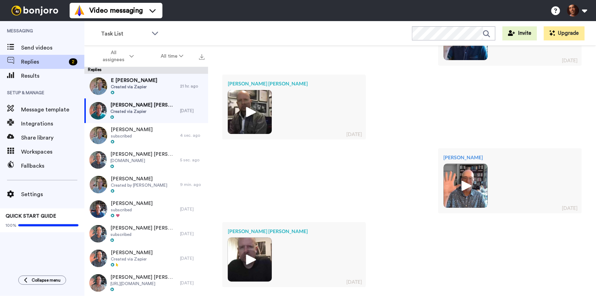
scroll to position [1107, 0]
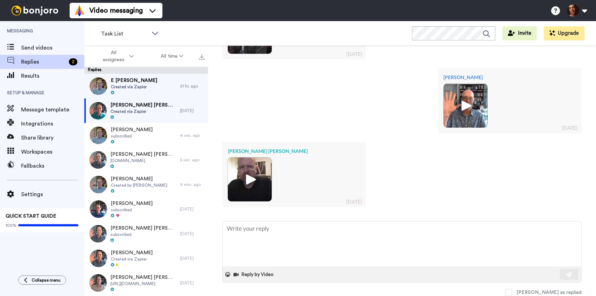
click at [254, 183] on img at bounding box center [249, 179] width 19 height 19
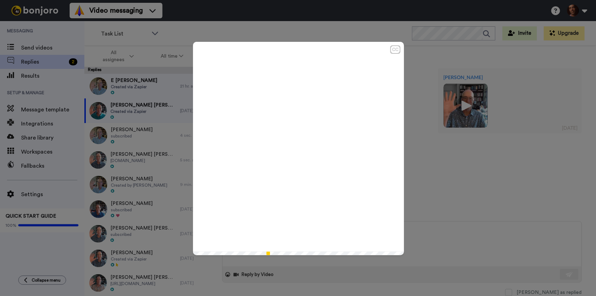
click at [300, 150] on icon "Play/Pause" at bounding box center [298, 148] width 19 height 33
click at [470, 166] on div "CC Play/Pause 2:20 / 2:20" at bounding box center [298, 148] width 596 height 296
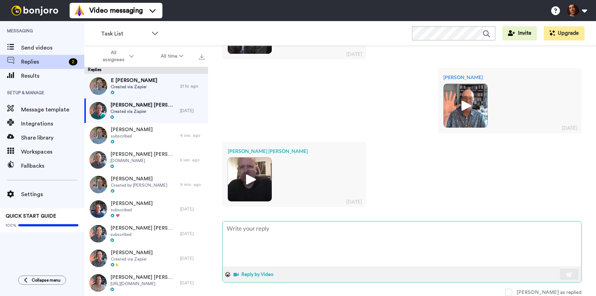
click at [251, 278] on button "Reply by Video" at bounding box center [254, 274] width 43 height 11
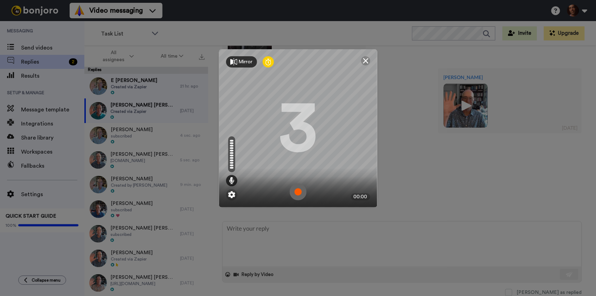
click at [300, 190] on img at bounding box center [298, 192] width 17 height 17
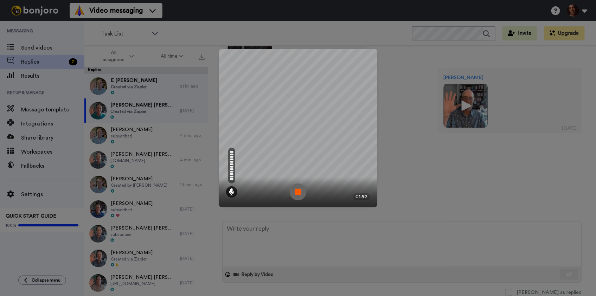
click at [300, 190] on img at bounding box center [298, 192] width 17 height 17
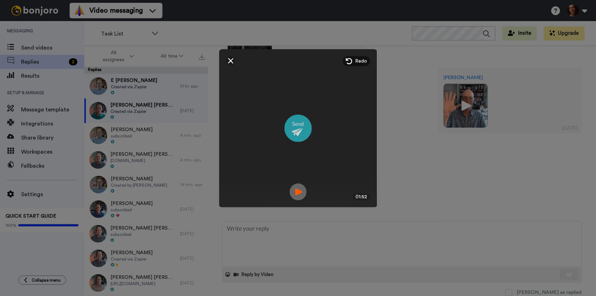
click at [293, 134] on img at bounding box center [298, 128] width 27 height 27
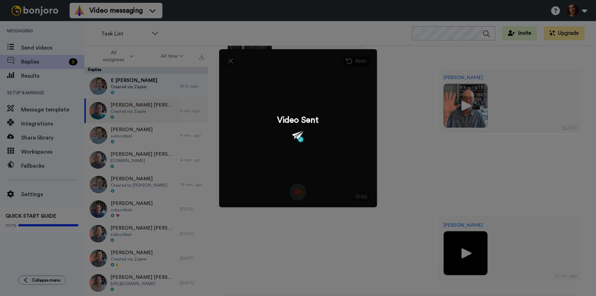
click at [170, 84] on div "Mirror Redo 3 01:52 Video Sent" at bounding box center [298, 148] width 596 height 296
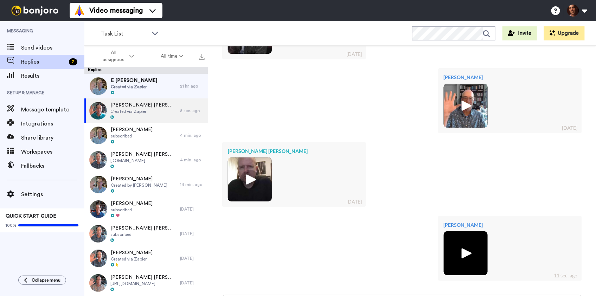
scroll to position [1181, 0]
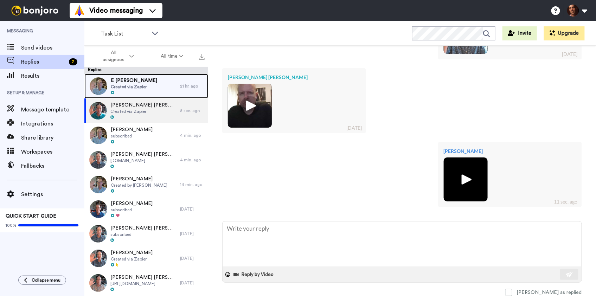
click at [170, 84] on div "E Alana James Created via Zapier" at bounding box center [132, 86] width 96 height 25
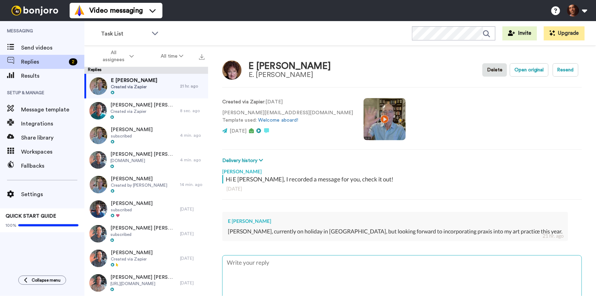
click at [288, 277] on textarea at bounding box center [402, 278] width 359 height 45
type textarea "x"
type textarea "O"
type textarea "x"
type textarea "OK"
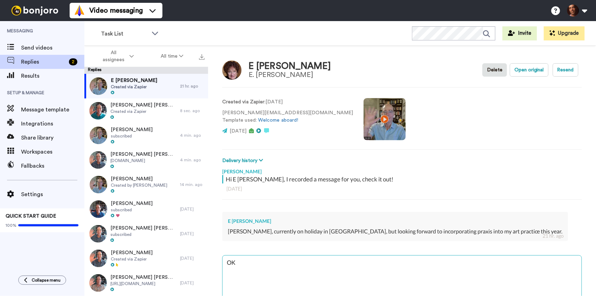
type textarea "x"
type textarea "OK,"
type textarea "x"
type textarea "OK,"
type textarea "x"
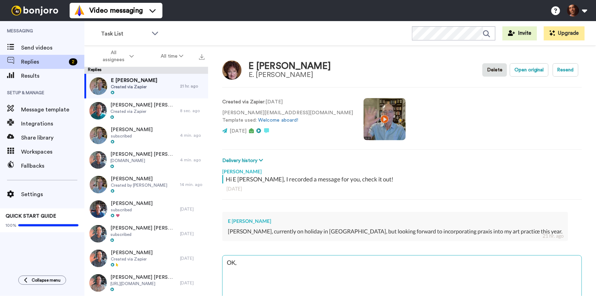
type textarea "OK, e"
type textarea "x"
type textarea "OK, eb"
type textarea "x"
type textarea "OK, eb="
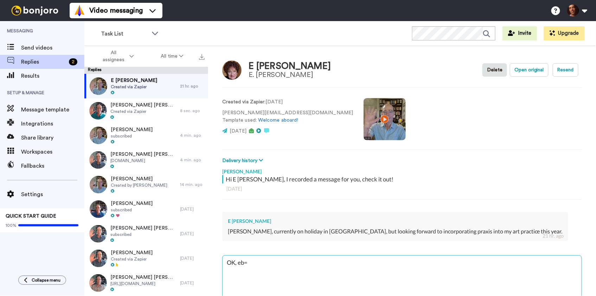
type textarea "x"
type textarea "OK, eb=n"
type textarea "x"
type textarea "OK, eb=no"
type textarea "x"
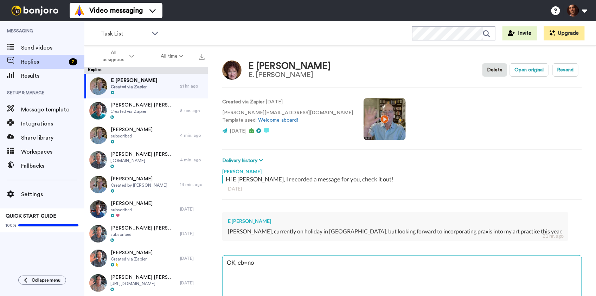
type textarea "OK, eb=nou"
type textarea "x"
type textarea "OK, eb=no"
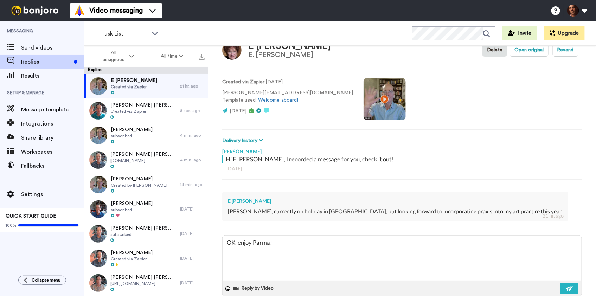
scroll to position [34, 0]
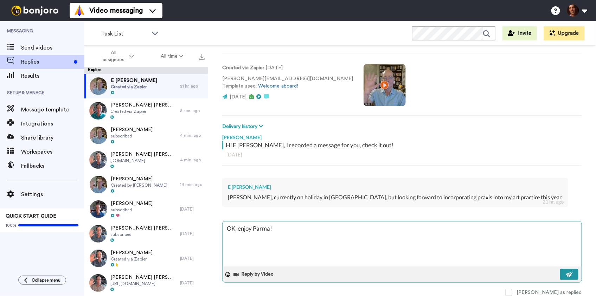
click at [570, 273] on img at bounding box center [570, 275] width 8 height 6
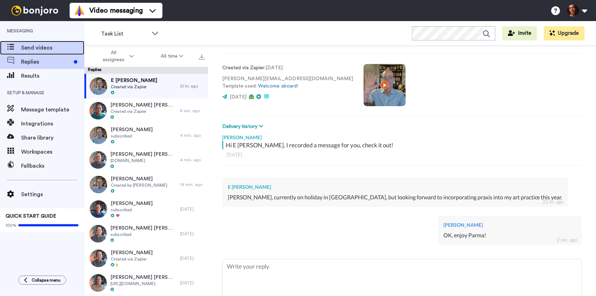
click at [58, 46] on span "Send videos" at bounding box center [52, 48] width 63 height 8
